Goal: Task Accomplishment & Management: Use online tool/utility

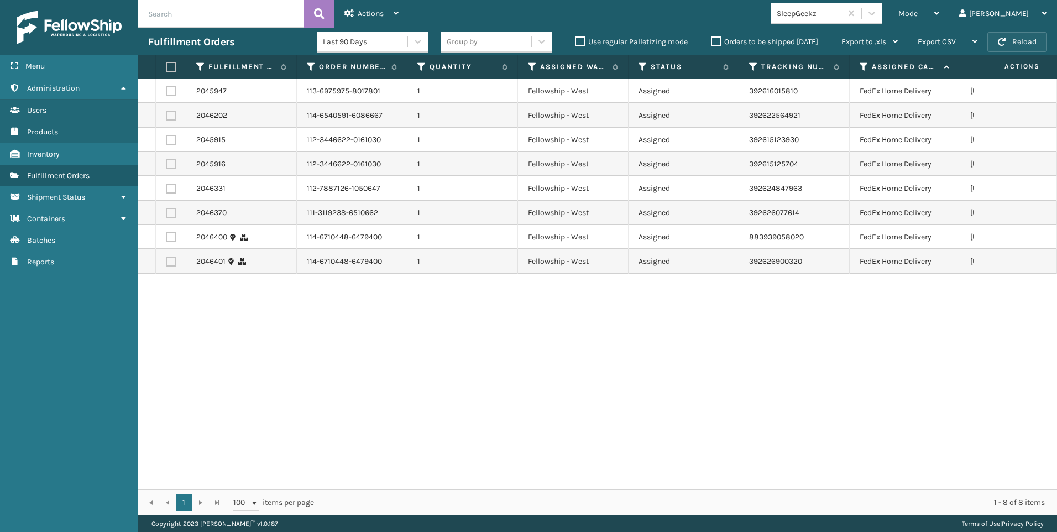
click at [992, 39] on button "Reload" at bounding box center [1017, 42] width 60 height 20
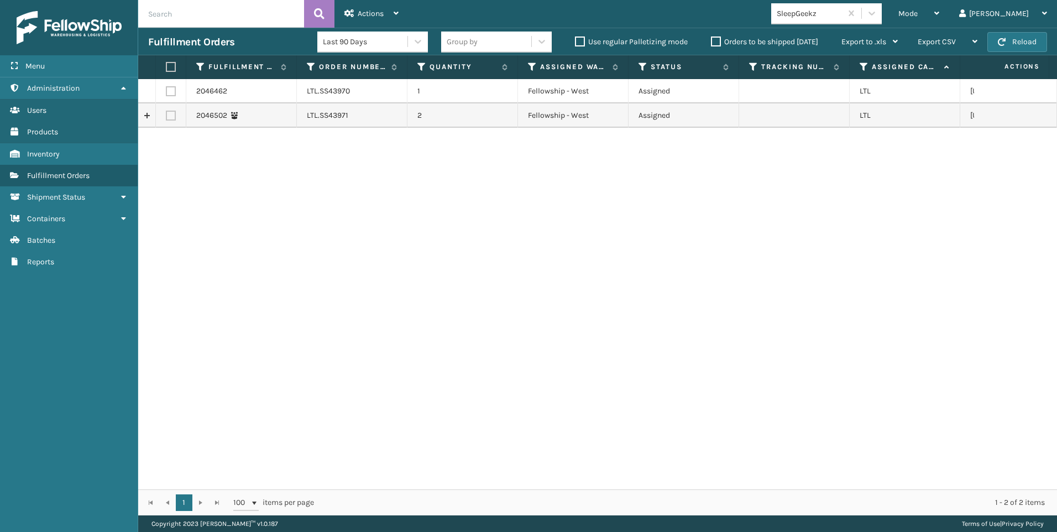
click at [175, 90] on label at bounding box center [171, 91] width 10 height 10
click at [166, 90] on input "checkbox" at bounding box center [166, 89] width 1 height 7
checkbox input "true"
click at [171, 112] on label at bounding box center [171, 116] width 10 height 10
click at [166, 112] on input "checkbox" at bounding box center [166, 114] width 1 height 7
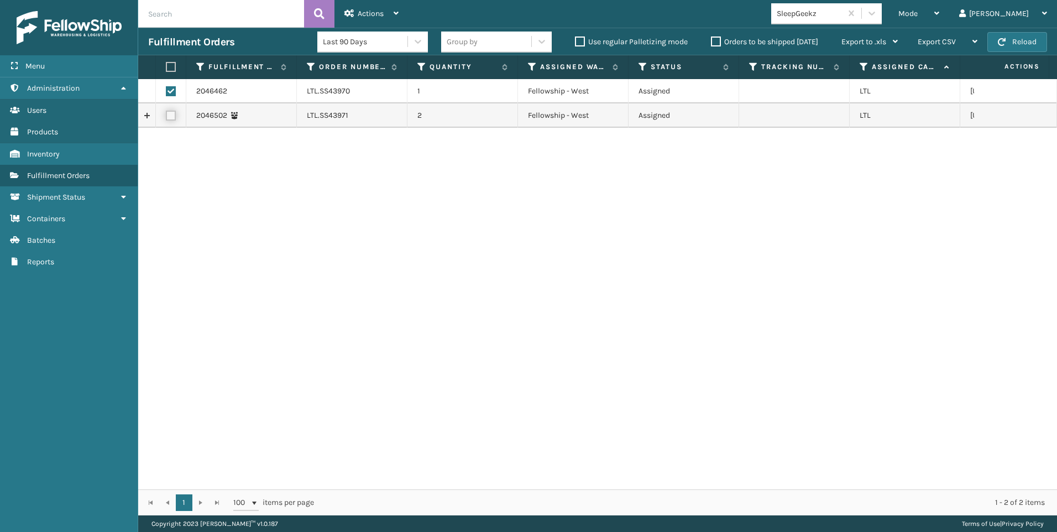
checkbox input "true"
click at [373, 24] on div "Actions" at bounding box center [371, 14] width 54 height 28
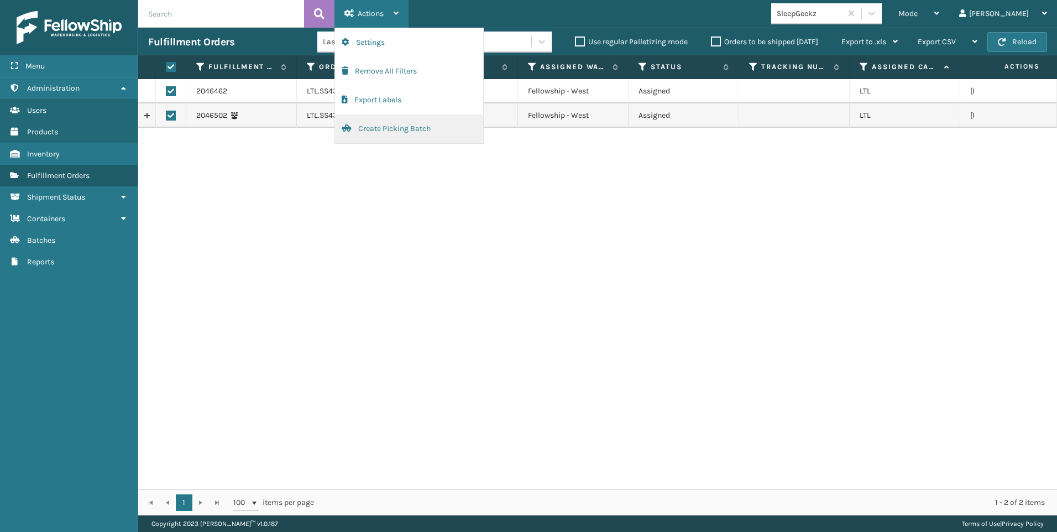
click at [377, 124] on button "Create Picking Batch" at bounding box center [409, 128] width 148 height 29
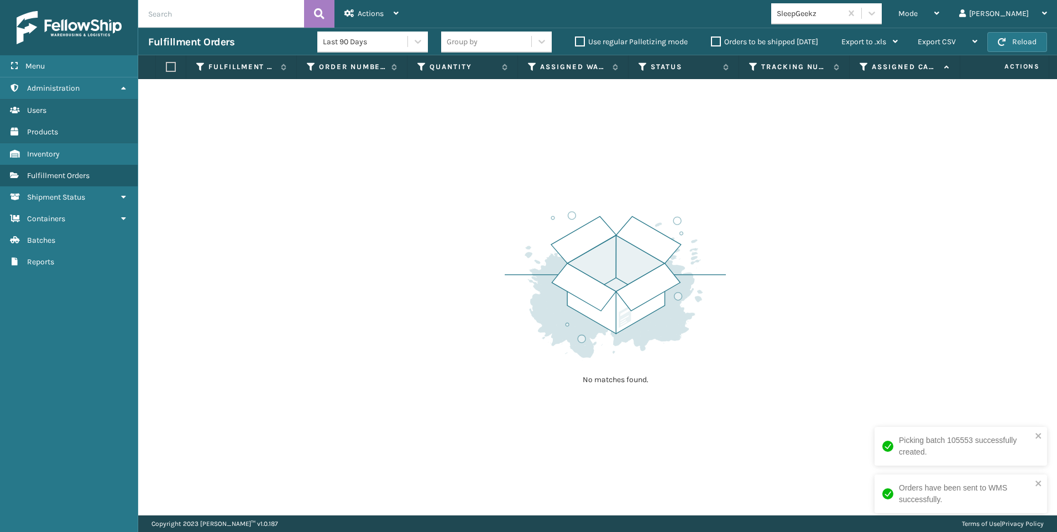
click at [842, 13] on div "SleepGeekz" at bounding box center [810, 14] width 66 height 12
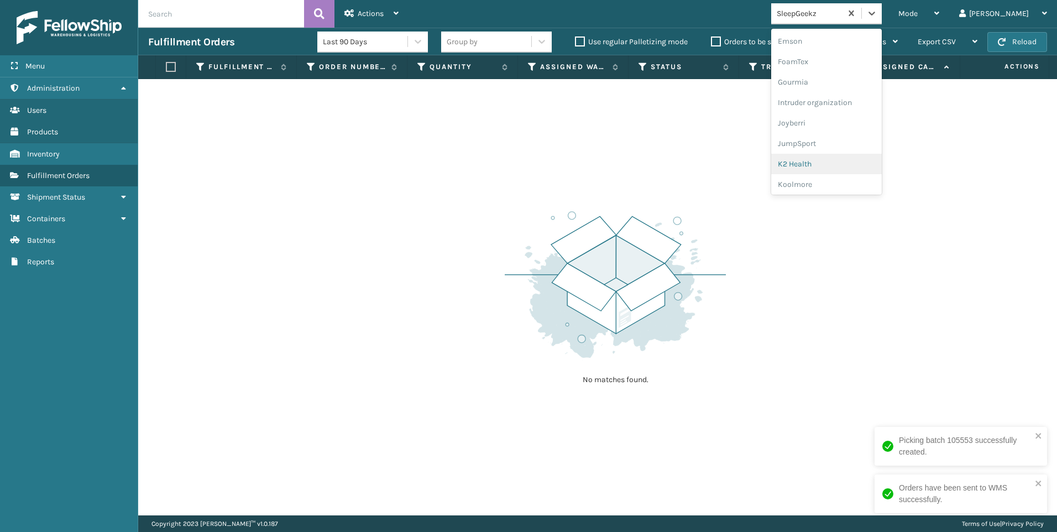
scroll to position [350, 0]
click at [868, 86] on div "Koolmore" at bounding box center [826, 80] width 111 height 20
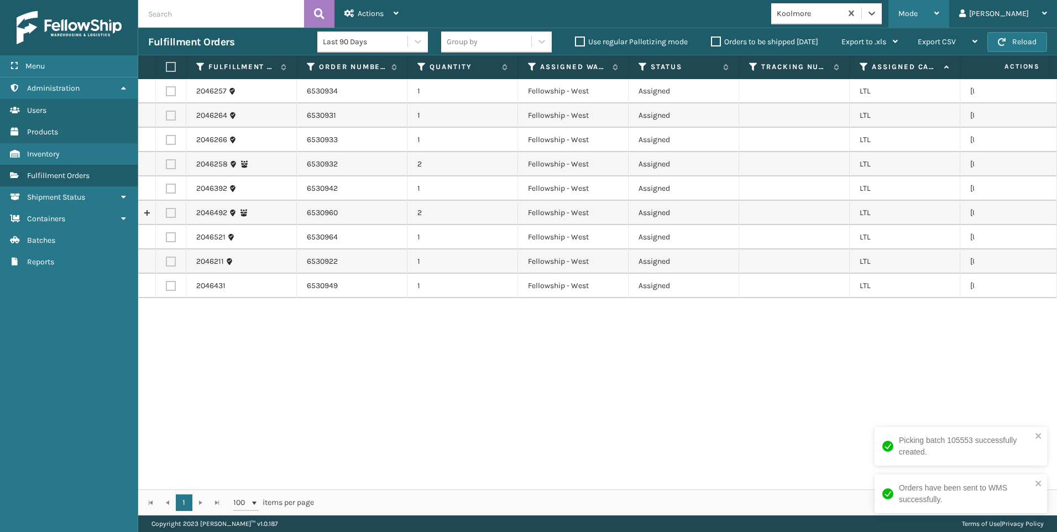
click at [917, 15] on span "Mode" at bounding box center [907, 13] width 19 height 9
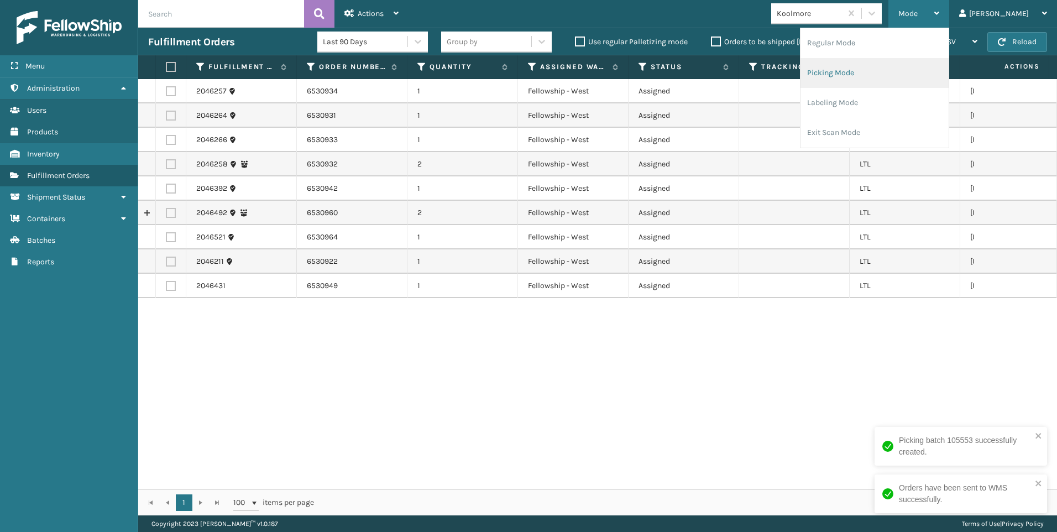
click at [910, 74] on li "Picking Mode" at bounding box center [874, 73] width 148 height 30
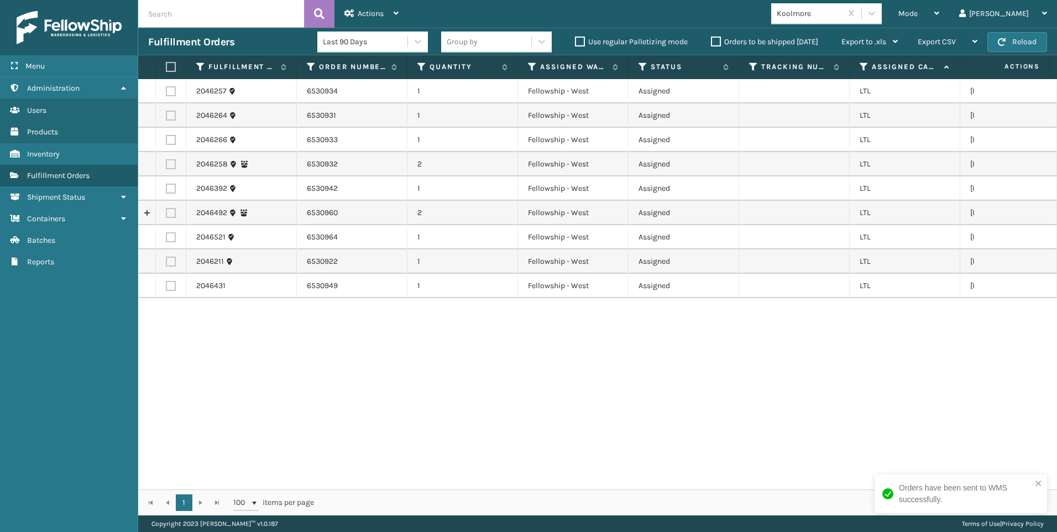
click at [167, 64] on label at bounding box center [169, 67] width 7 height 10
click at [166, 64] on input "checkbox" at bounding box center [166, 67] width 1 height 7
checkbox input "true"
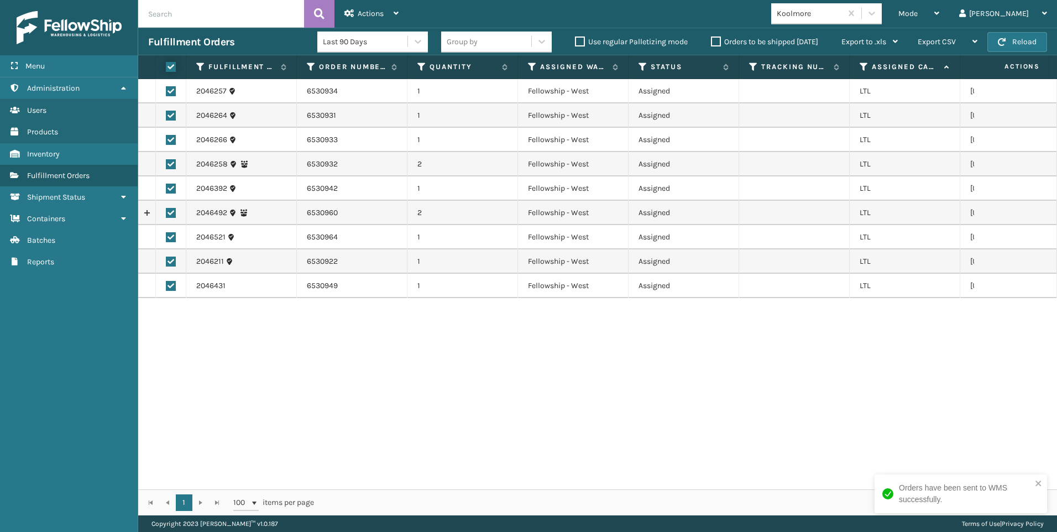
checkbox input "true"
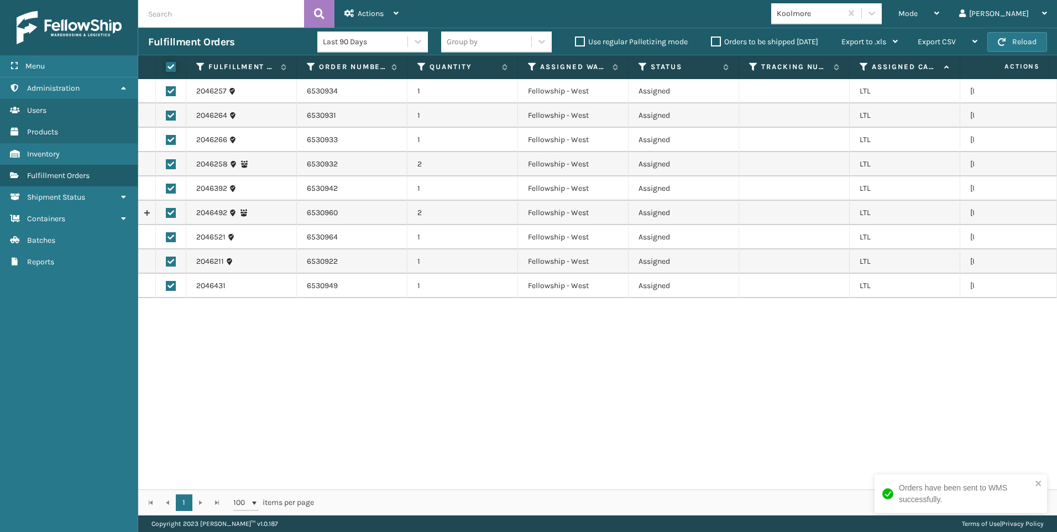
checkbox input "true"
click at [354, 12] on div "Actions" at bounding box center [371, 14] width 54 height 28
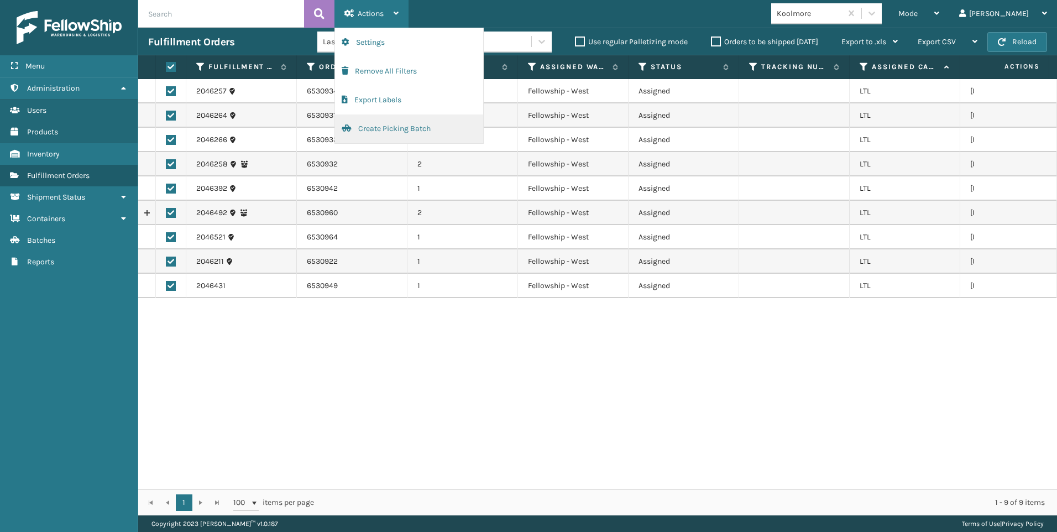
click at [377, 127] on button "Create Picking Batch" at bounding box center [409, 128] width 148 height 29
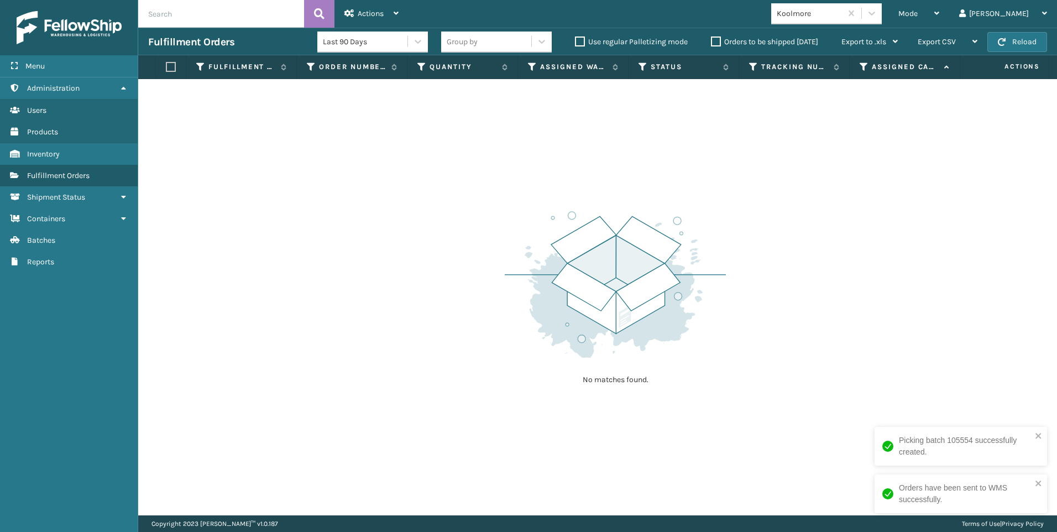
drag, startPoint x: 801, startPoint y: 113, endPoint x: 776, endPoint y: 116, distance: 25.6
click at [801, 113] on div "No matches found." at bounding box center [597, 297] width 919 height 436
click at [1002, 60] on span "Actions" at bounding box center [1007, 66] width 77 height 18
click at [1003, 53] on div "Fulfillment Orders Last 90 Days Group by Use regular Palletizing mode Orders to…" at bounding box center [597, 42] width 919 height 28
click at [1000, 48] on button "Reload" at bounding box center [1017, 42] width 60 height 20
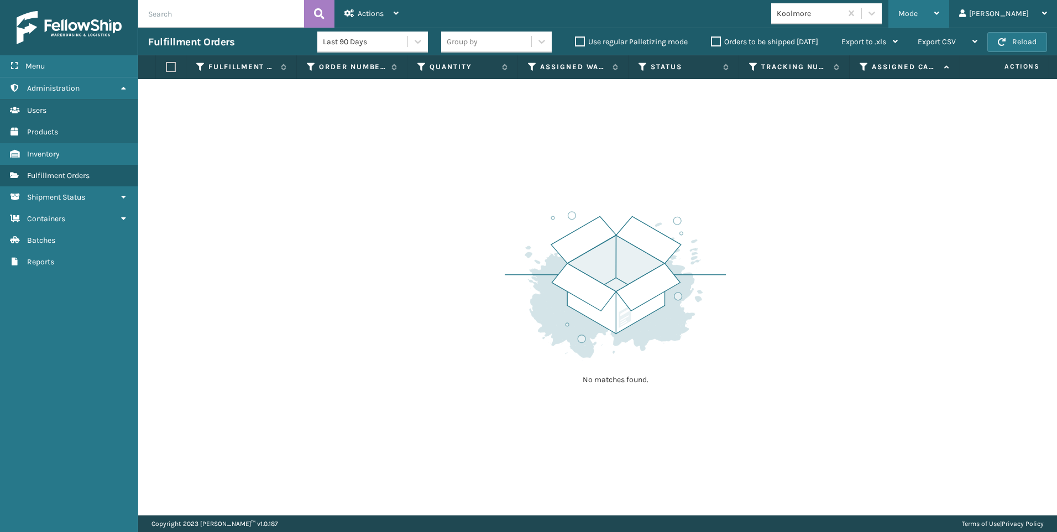
click at [917, 16] on span "Mode" at bounding box center [907, 13] width 19 height 9
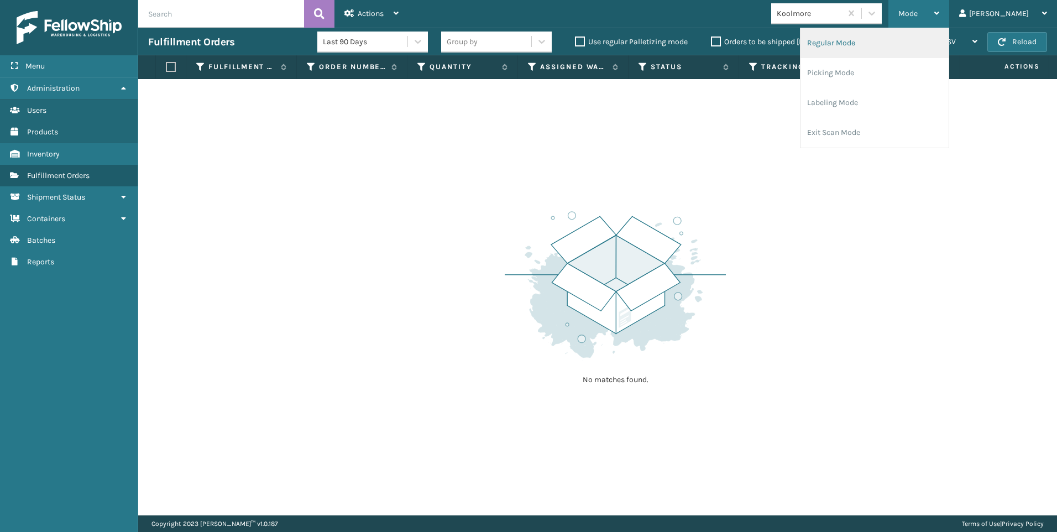
click at [901, 49] on li "Regular Mode" at bounding box center [874, 43] width 148 height 30
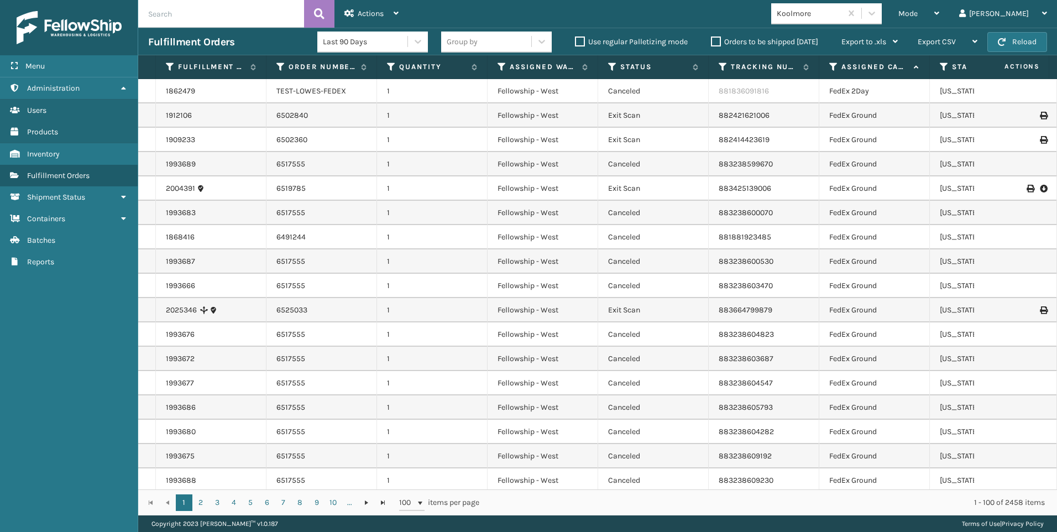
click at [237, 16] on input "text" at bounding box center [221, 14] width 166 height 28
paste input "2046266"
click at [241, 15] on input "text" at bounding box center [221, 14] width 166 height 28
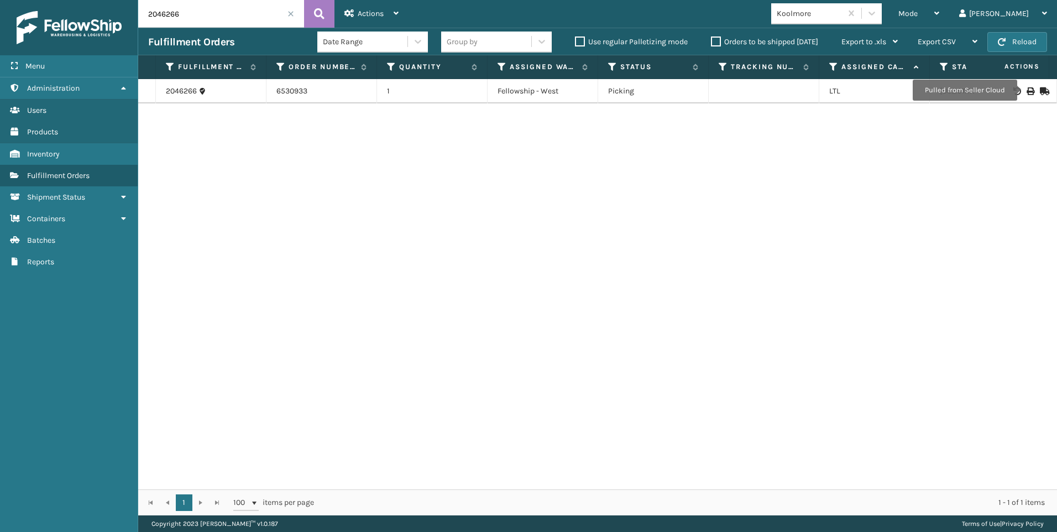
click at [1026, 90] on icon at bounding box center [1029, 91] width 7 height 8
click at [215, 31] on div "Fulfillment Orders Date Range Group by Use regular Palletizing mode Orders to b…" at bounding box center [597, 42] width 919 height 28
click at [219, 22] on input "2046266" at bounding box center [221, 14] width 166 height 28
drag, startPoint x: 218, startPoint y: 19, endPoint x: 133, endPoint y: 18, distance: 85.1
click at [95, 0] on div "Menu Administration Users Products Inventory Fulfillment Orders Shipment Status…" at bounding box center [528, 0] width 1057 height 0
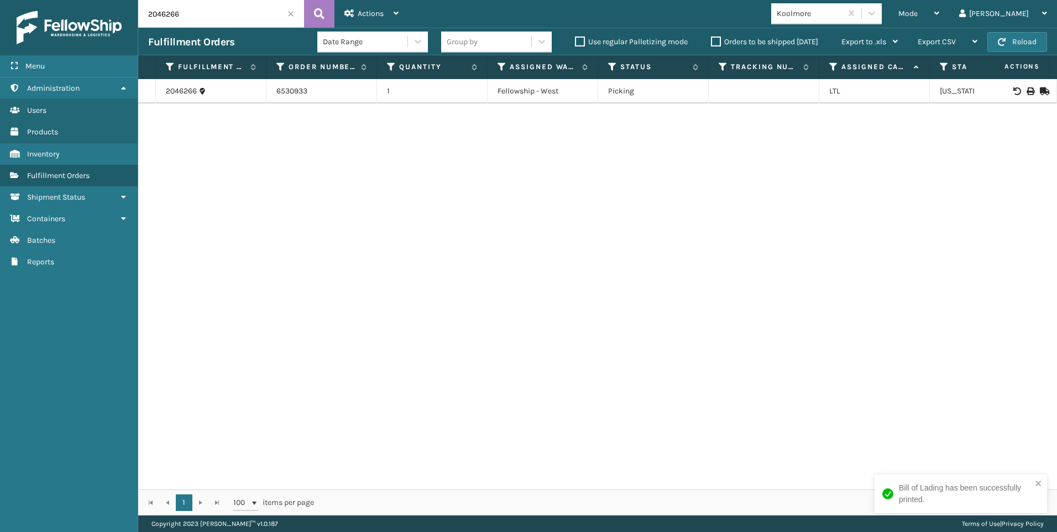
paste input "57"
click at [1019, 96] on td at bounding box center [1015, 91] width 83 height 24
click at [1026, 95] on icon at bounding box center [1029, 91] width 7 height 8
drag, startPoint x: 228, startPoint y: 13, endPoint x: 26, endPoint y: 29, distance: 202.9
click at [25, 0] on div "Menu Administration Users Products Inventory Fulfillment Orders Shipment Status…" at bounding box center [528, 0] width 1057 height 0
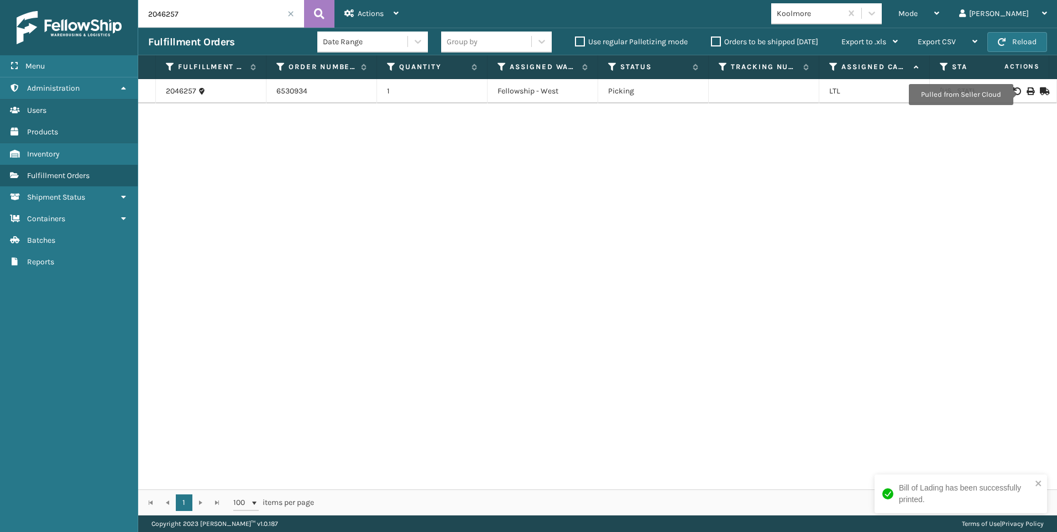
paste input "64"
click at [314, 20] on icon at bounding box center [319, 14] width 11 height 17
click at [1026, 93] on icon at bounding box center [1029, 91] width 7 height 8
drag, startPoint x: 132, startPoint y: 21, endPoint x: 50, endPoint y: 25, distance: 81.9
click at [50, 0] on div "Menu Administration Users Products Inventory Fulfillment Orders Shipment Status…" at bounding box center [528, 0] width 1057 height 0
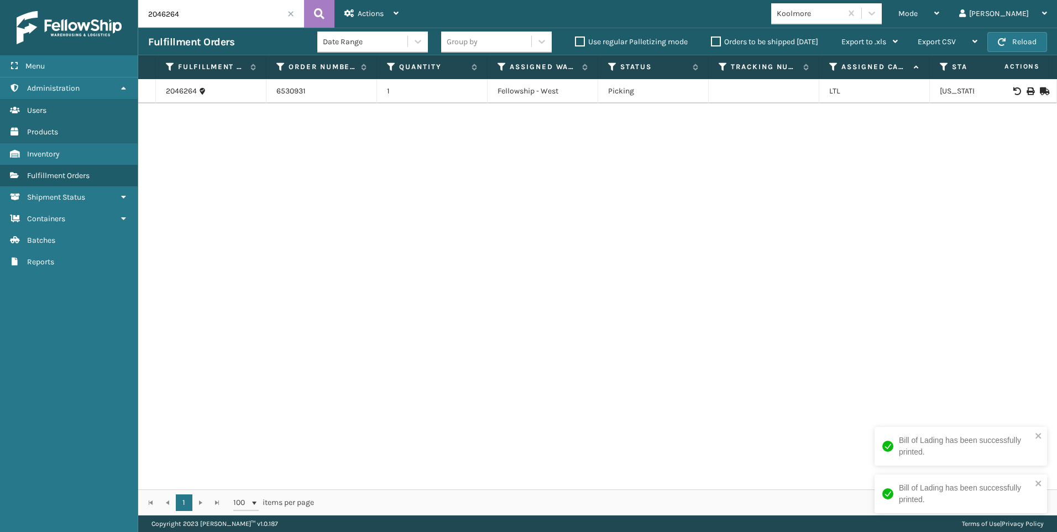
paste input "431"
click at [1026, 90] on icon at bounding box center [1029, 91] width 7 height 8
drag, startPoint x: 209, startPoint y: 17, endPoint x: 70, endPoint y: 16, distance: 139.8
click at [71, 0] on div "Menu Administration Users Products Inventory Fulfillment Orders Shipment Status…" at bounding box center [528, 0] width 1057 height 0
paste input "52"
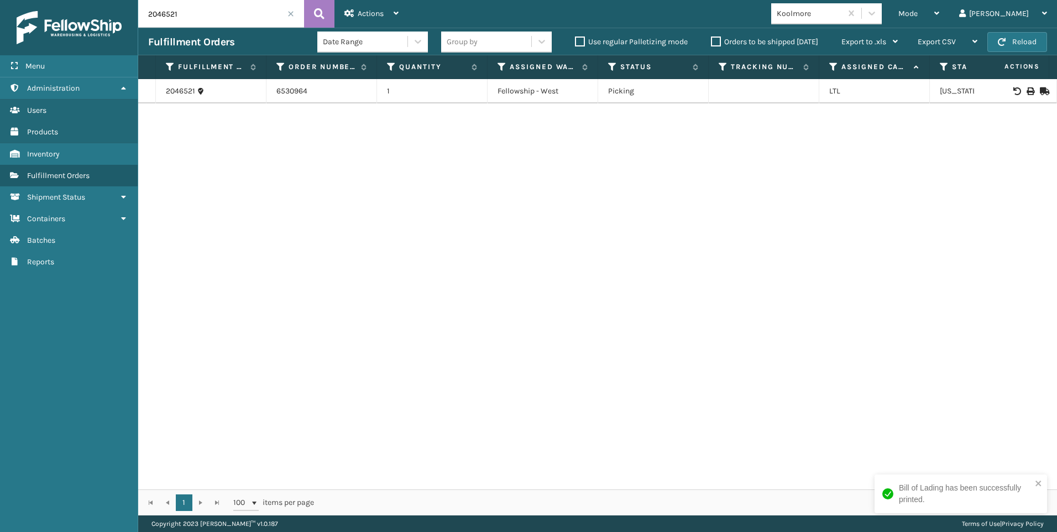
click at [1026, 91] on icon at bounding box center [1029, 91] width 7 height 8
drag, startPoint x: 252, startPoint y: 12, endPoint x: 57, endPoint y: 10, distance: 195.1
click at [57, 0] on div "Menu Administration Users Products Inventory Fulfillment Orders Shipment Status…" at bounding box center [528, 0] width 1057 height 0
paste input "392"
click at [1026, 91] on icon at bounding box center [1029, 91] width 7 height 8
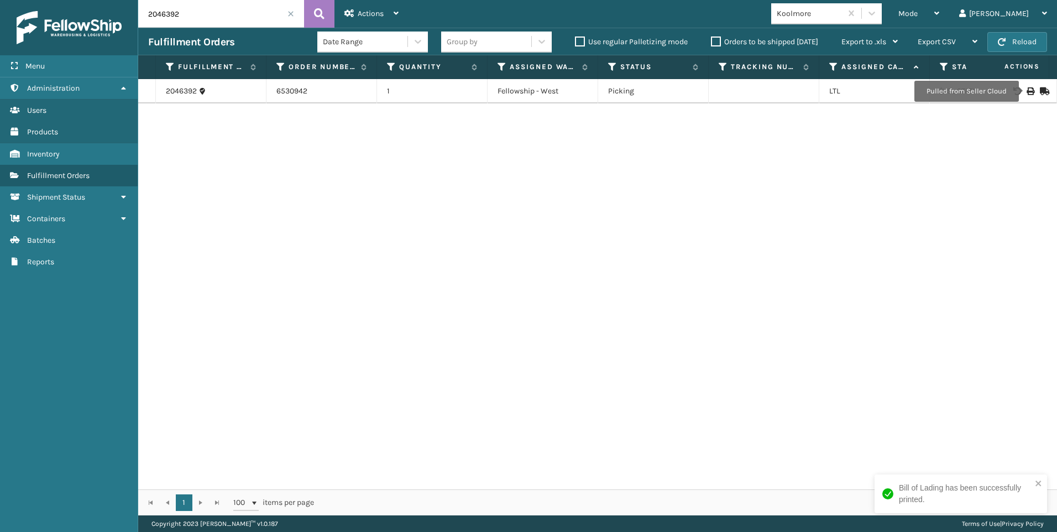
drag, startPoint x: 182, startPoint y: 17, endPoint x: 120, endPoint y: 18, distance: 61.9
click at [120, 0] on div "Menu Administration Users Products Inventory Fulfillment Orders Shipment Status…" at bounding box center [528, 0] width 1057 height 0
click at [205, 11] on input "2046392" at bounding box center [221, 14] width 166 height 28
click at [204, 12] on input "2046392" at bounding box center [221, 14] width 166 height 28
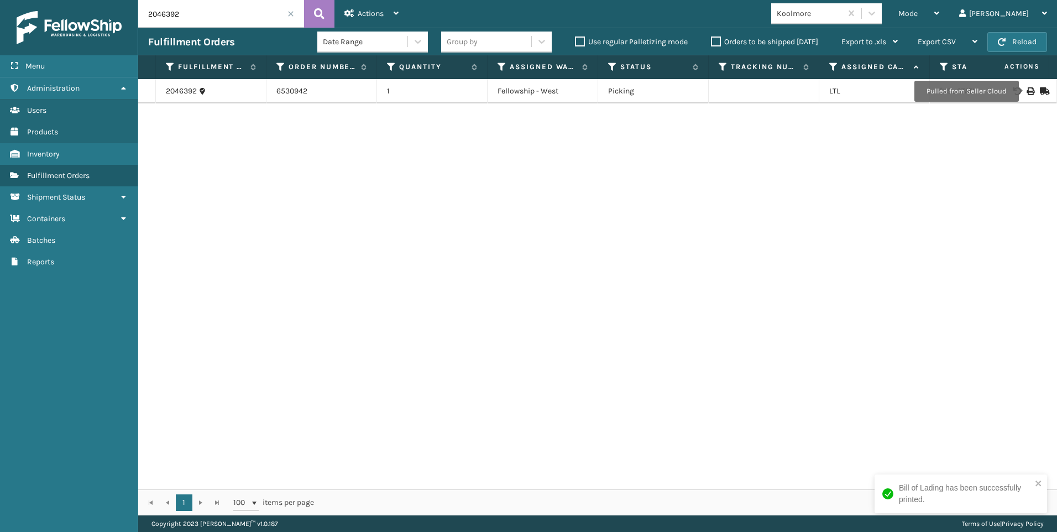
paste input "211"
click at [1026, 91] on icon at bounding box center [1029, 91] width 7 height 8
drag, startPoint x: 205, startPoint y: 15, endPoint x: 97, endPoint y: 18, distance: 107.8
click at [92, 0] on div "Menu Administration Users Products Inventory Fulfillment Orders Shipment Status…" at bounding box center [528, 0] width 1057 height 0
paste input "492"
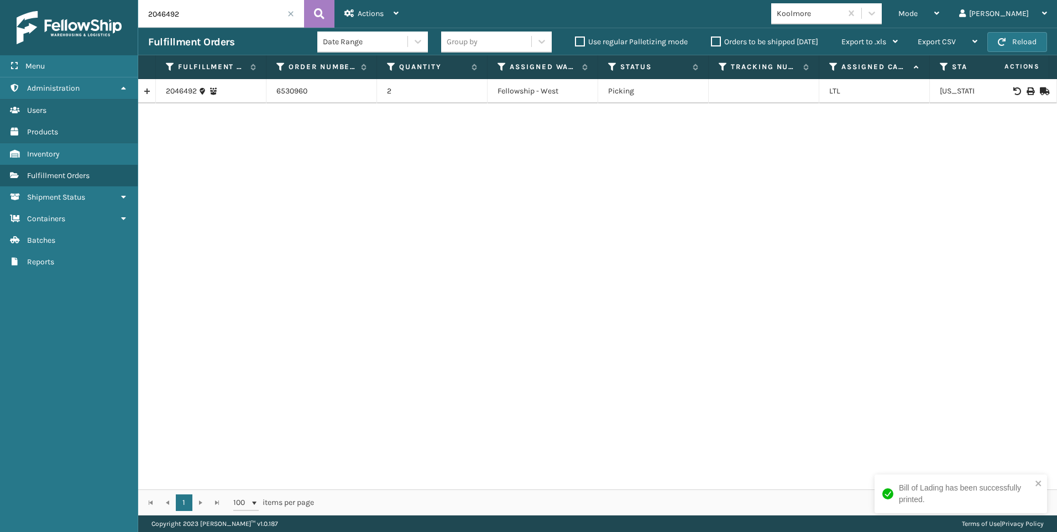
drag, startPoint x: 1019, startPoint y: 85, endPoint x: 1019, endPoint y: 91, distance: 6.1
click at [1019, 88] on td at bounding box center [1015, 91] width 83 height 24
click at [1026, 91] on icon at bounding box center [1029, 91] width 7 height 8
drag, startPoint x: 192, startPoint y: 14, endPoint x: 105, endPoint y: 19, distance: 87.5
click at [107, 0] on div "Menu Administration Users Products Inventory Fulfillment Orders Shipment Status…" at bounding box center [528, 0] width 1057 height 0
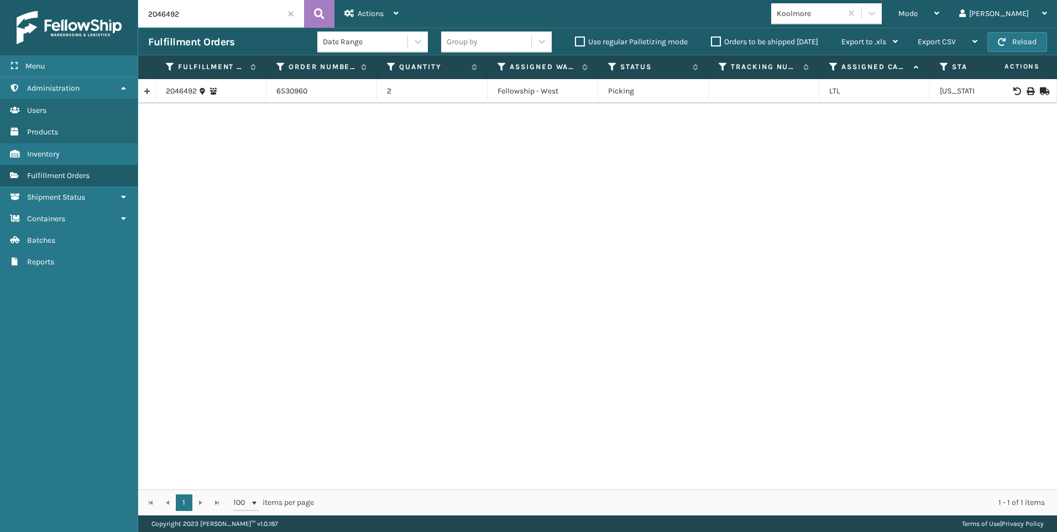
paste input "258"
type input "2046258"
click at [1026, 92] on icon at bounding box center [1029, 91] width 7 height 8
click at [295, 10] on input "2046258" at bounding box center [221, 14] width 166 height 28
click at [291, 15] on span at bounding box center [290, 14] width 7 height 7
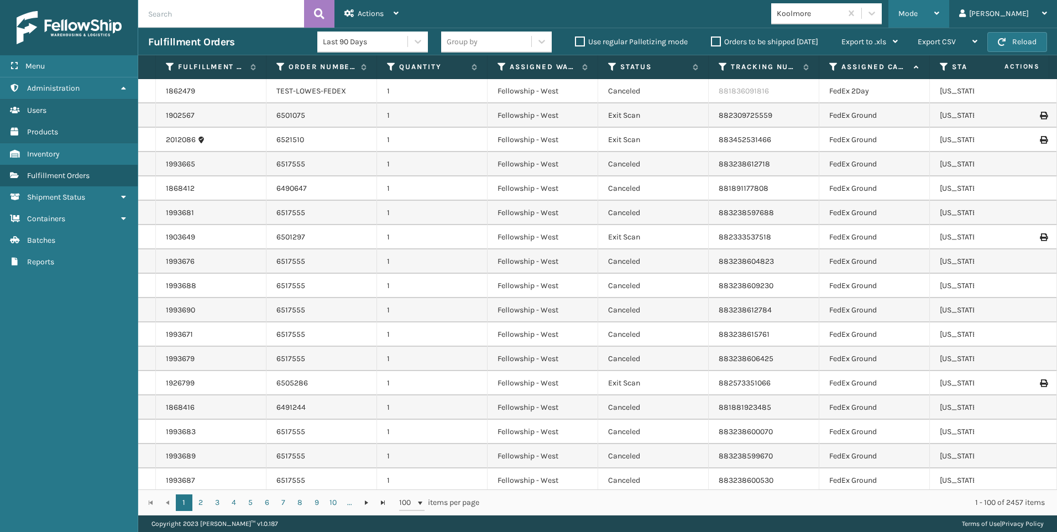
click at [939, 20] on div "Mode" at bounding box center [918, 14] width 41 height 28
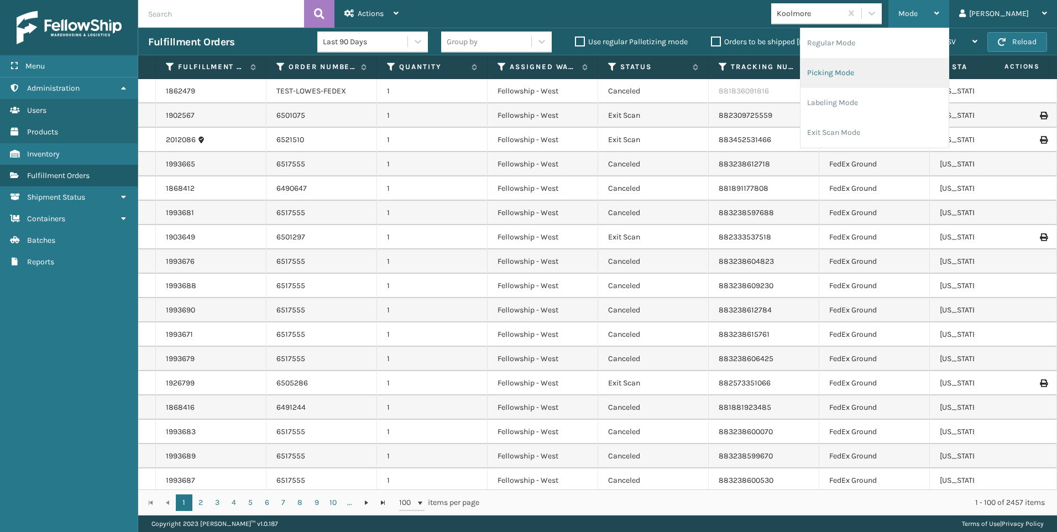
click at [883, 68] on li "Picking Mode" at bounding box center [874, 73] width 148 height 30
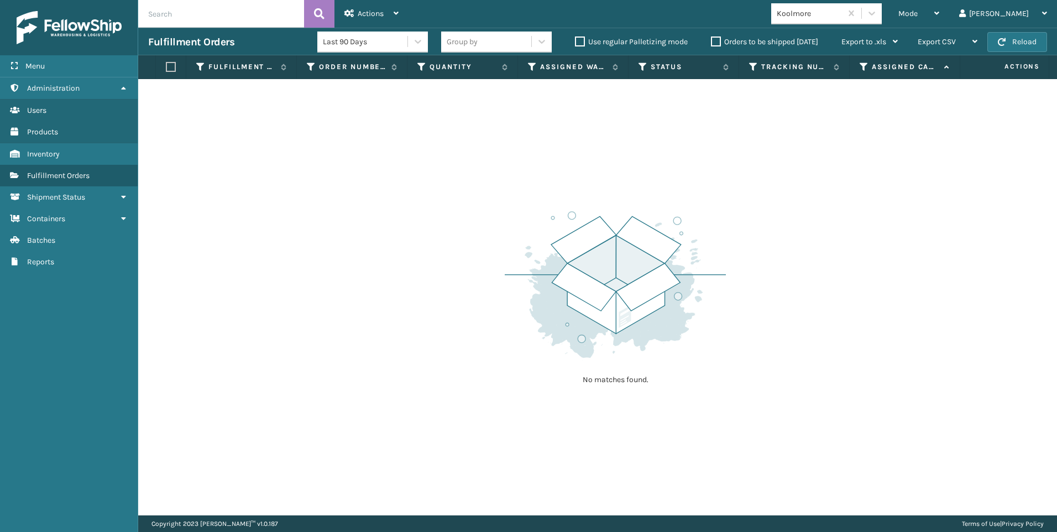
click at [842, 14] on div "Koolmore" at bounding box center [810, 14] width 66 height 12
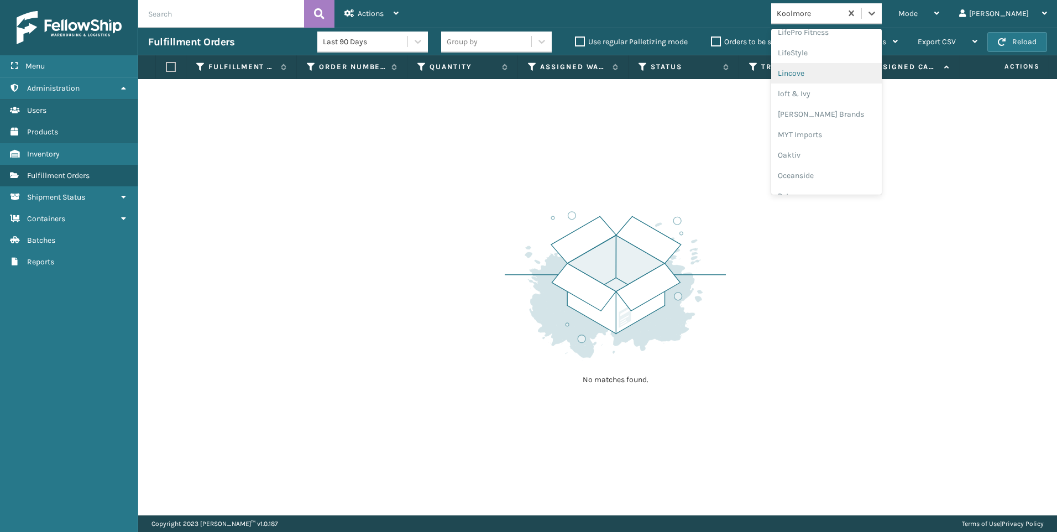
scroll to position [534, 0]
click at [882, 165] on div "SleepGeekz" at bounding box center [826, 161] width 111 height 20
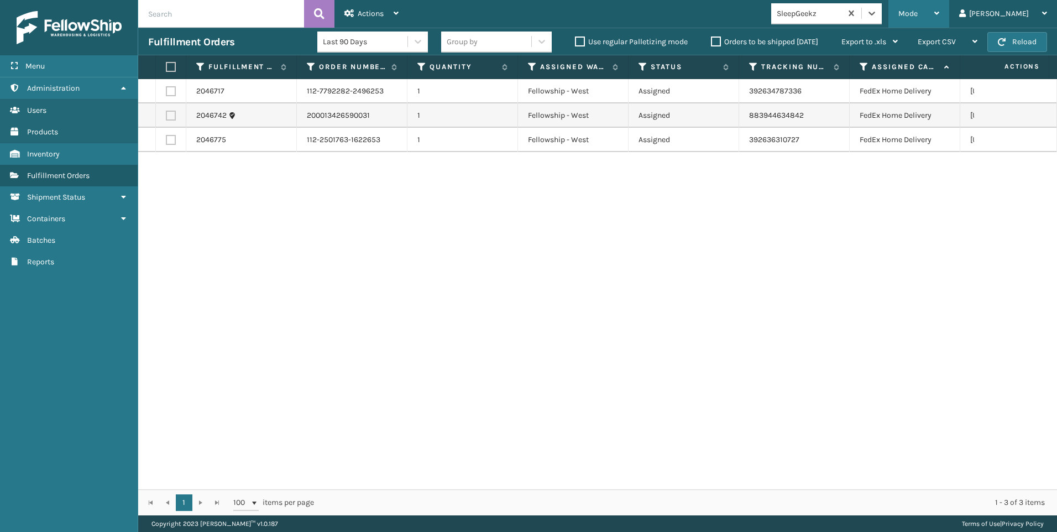
click at [939, 9] on div "Mode" at bounding box center [918, 14] width 41 height 28
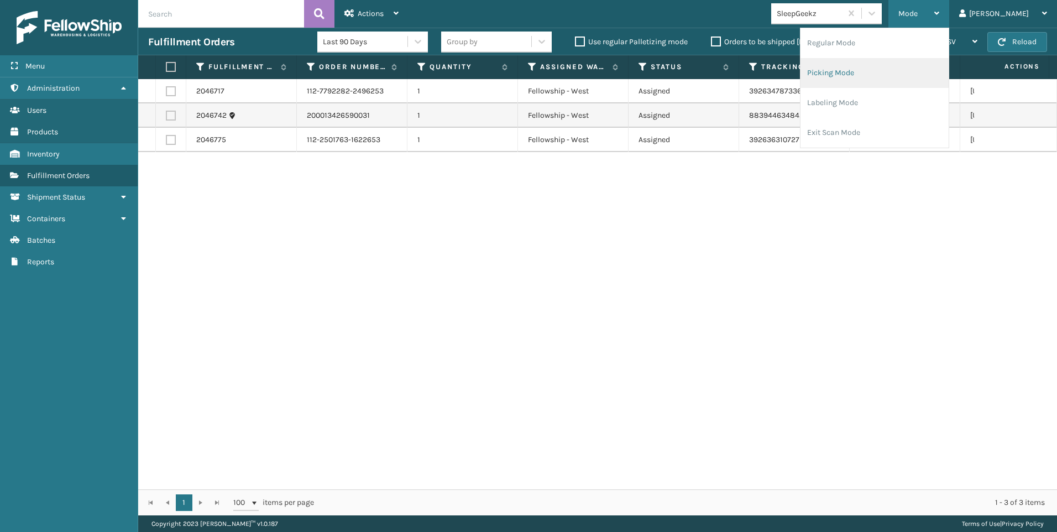
click at [890, 71] on li "Picking Mode" at bounding box center [874, 73] width 148 height 30
